Goal: Information Seeking & Learning: Learn about a topic

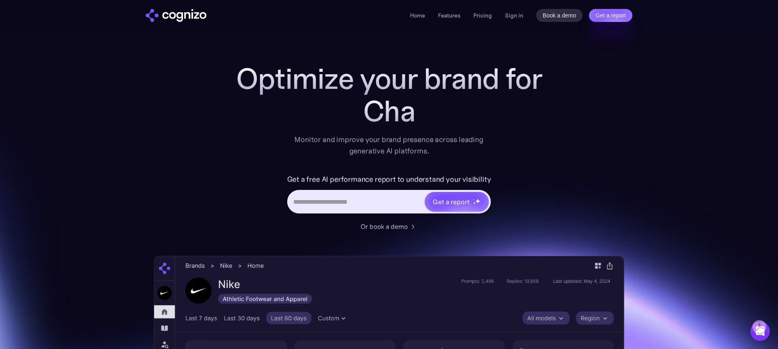
drag, startPoint x: 396, startPoint y: 116, endPoint x: 492, endPoint y: 108, distance: 95.7
click at [561, 110] on div "Optimize your brand for Cha Monitor and improve your brand presence across lead…" at bounding box center [389, 329] width 471 height 533
click at [445, 111] on div "G" at bounding box center [389, 111] width 325 height 32
drag, startPoint x: 377, startPoint y: 113, endPoint x: 485, endPoint y: 107, distance: 107.8
click at [483, 107] on div "Gemini" at bounding box center [389, 111] width 325 height 32
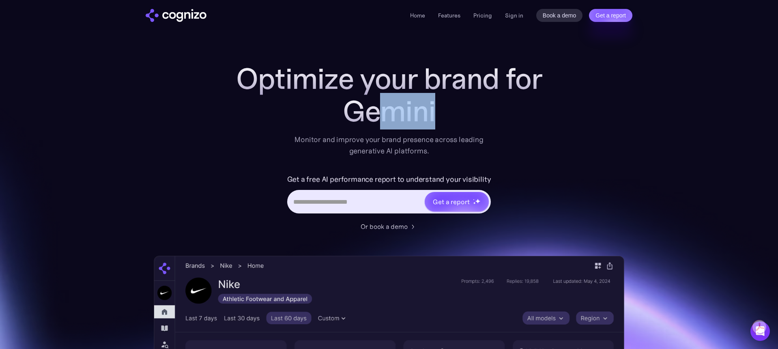
click at [467, 107] on div "Gemini" at bounding box center [389, 111] width 325 height 32
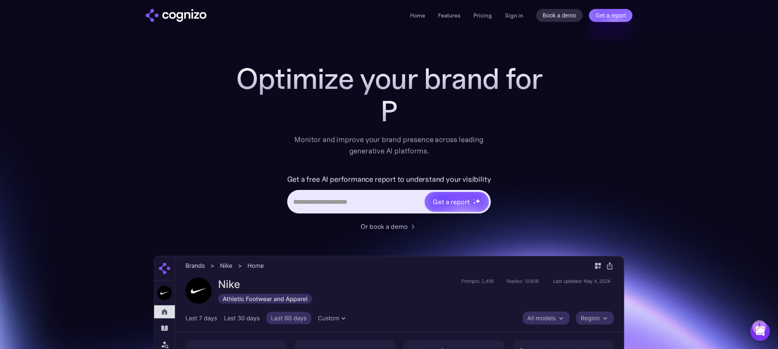
click at [370, 200] on input "Hero URL Input Form" at bounding box center [357, 201] width 136 height 15
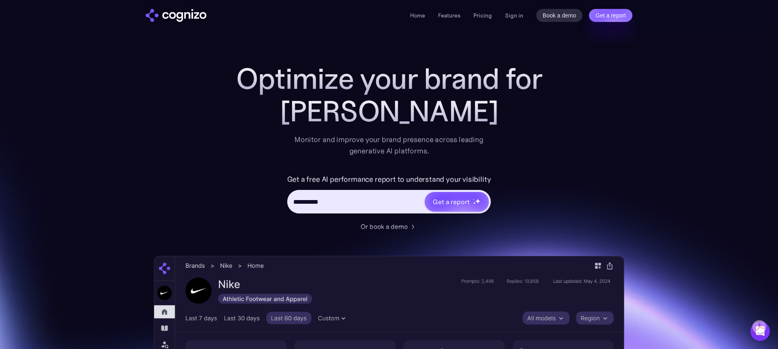
type input "**********"
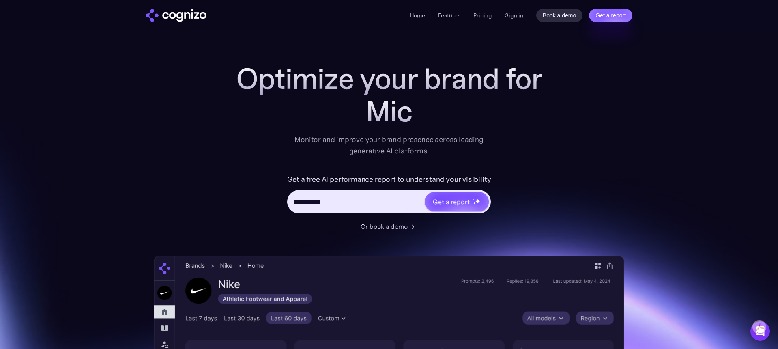
type input "**********"
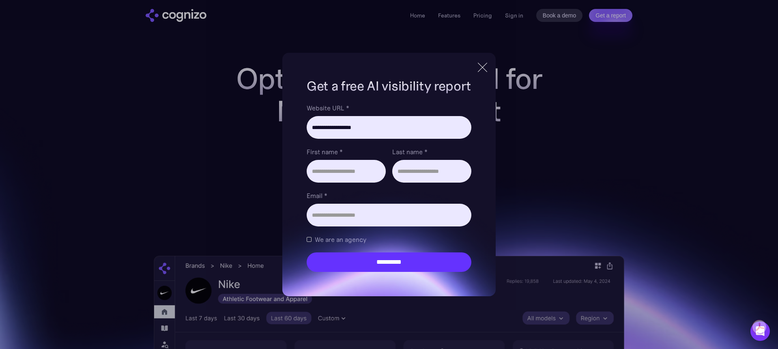
click at [514, 75] on div "**********" at bounding box center [389, 174] width 778 height 349
click at [479, 69] on div at bounding box center [482, 67] width 13 height 15
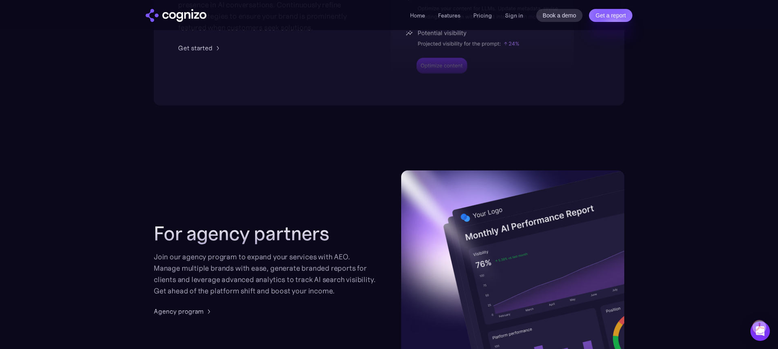
scroll to position [2008, 0]
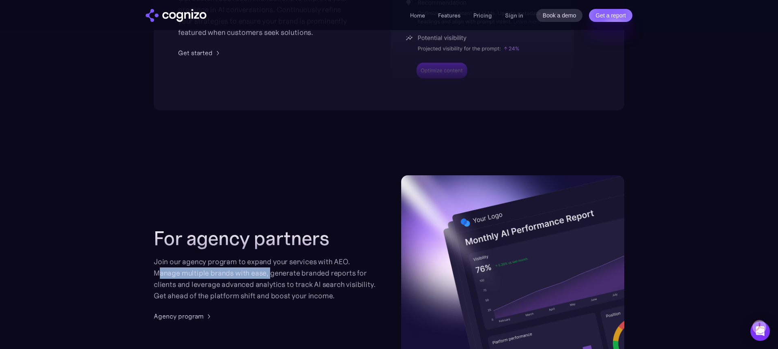
drag, startPoint x: 157, startPoint y: 272, endPoint x: 270, endPoint y: 269, distance: 112.5
click at [270, 269] on div "Join our agency program to expand your services with AEO. Manage multiple brand…" at bounding box center [265, 278] width 223 height 45
drag, startPoint x: 270, startPoint y: 269, endPoint x: 127, endPoint y: 265, distance: 142.9
click at [270, 269] on div "Join our agency program to expand your services with AEO. Manage multiple brand…" at bounding box center [265, 278] width 223 height 45
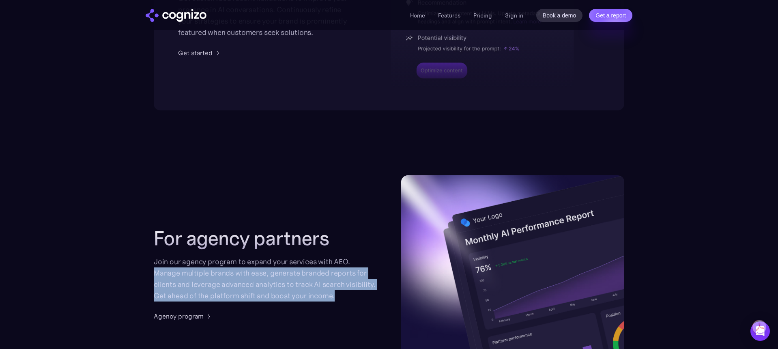
drag, startPoint x: 142, startPoint y: 270, endPoint x: 364, endPoint y: 296, distance: 223.2
click at [364, 296] on section "For agency partners Join our agency program to expand your services with AEO. M…" at bounding box center [389, 273] width 778 height 196
click at [357, 296] on div "Join our agency program to expand your services with AEO. Manage multiple brand…" at bounding box center [265, 278] width 223 height 45
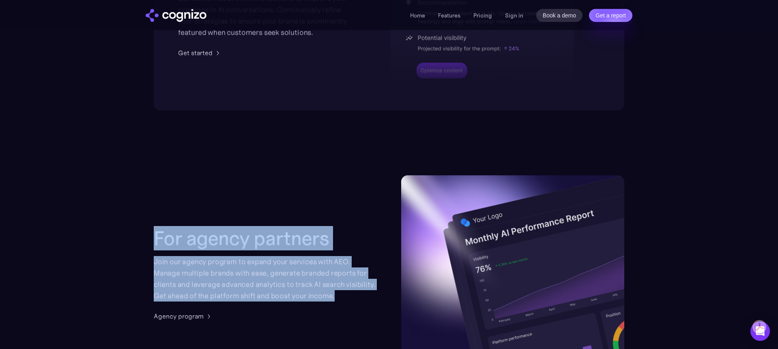
drag, startPoint x: 324, startPoint y: 293, endPoint x: 135, endPoint y: 247, distance: 195.2
click at [135, 247] on section "For agency partners Join our agency program to expand your services with AEO. M…" at bounding box center [389, 273] width 778 height 196
click at [139, 230] on section "For agency partners Join our agency program to expand your services with AEO. M…" at bounding box center [389, 273] width 778 height 196
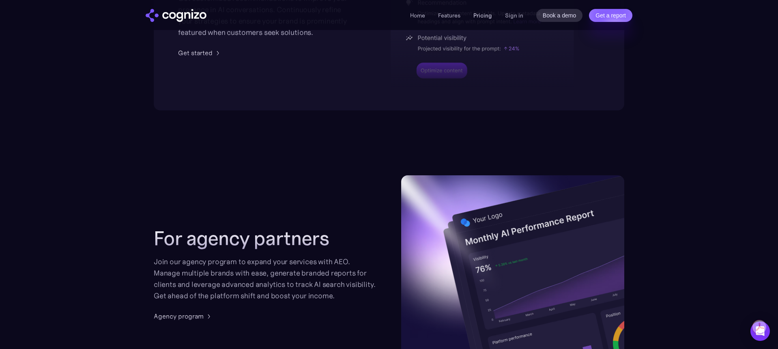
click at [489, 18] on link "Pricing" at bounding box center [483, 15] width 19 height 7
click at [489, 13] on link "Pricing" at bounding box center [483, 15] width 19 height 7
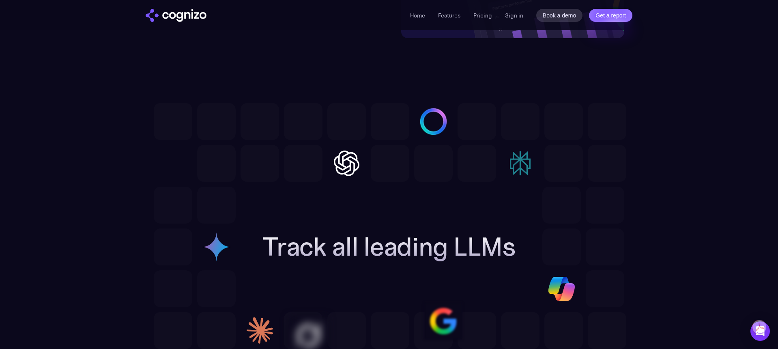
scroll to position [2425, 0]
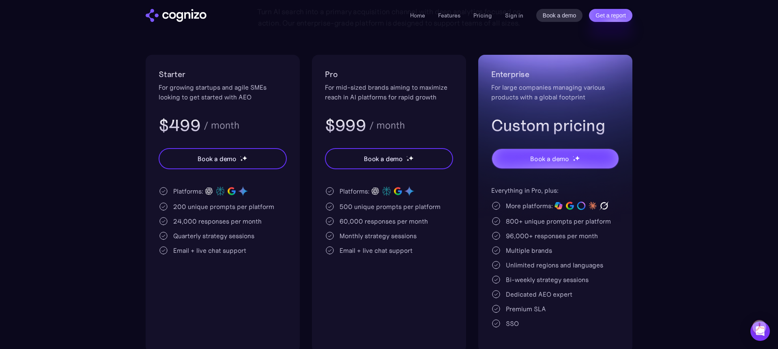
scroll to position [121, 0]
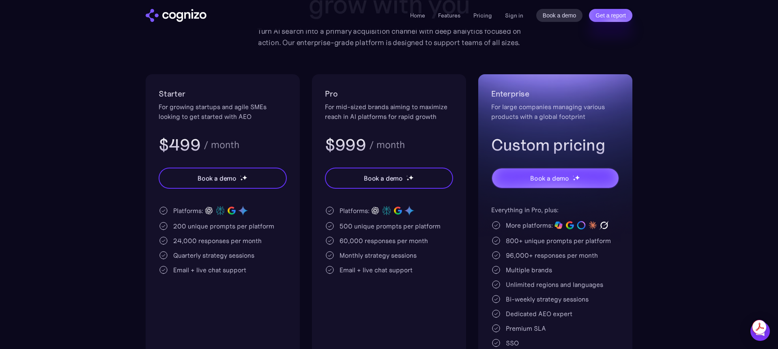
click at [649, 49] on section "Pricing Scalable plans that grow with you Turn AI search into a primary acquisi…" at bounding box center [389, 157] width 778 height 430
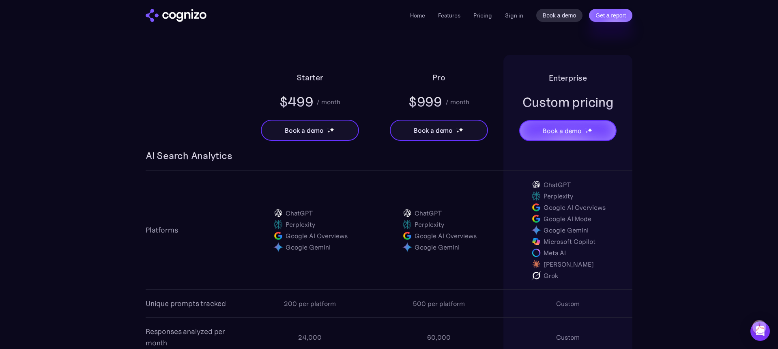
scroll to position [536, 0]
